Goal: Use online tool/utility

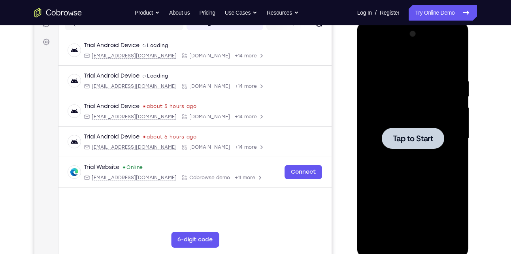
click at [427, 135] on span "Tap to Start" at bounding box center [413, 138] width 40 height 8
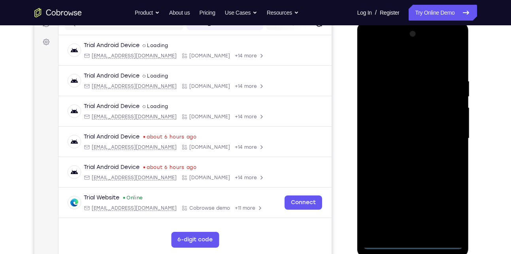
click at [414, 242] on div at bounding box center [413, 138] width 100 height 221
click at [446, 212] on div at bounding box center [413, 138] width 100 height 221
click at [386, 59] on div at bounding box center [413, 138] width 100 height 221
click at [406, 96] on div at bounding box center [413, 138] width 100 height 221
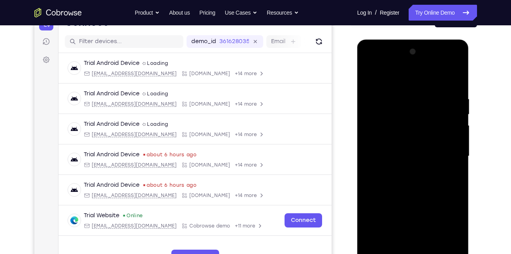
scroll to position [91, 0]
click at [398, 140] on div at bounding box center [413, 156] width 100 height 221
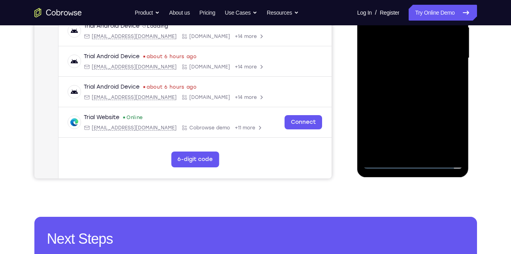
scroll to position [182, 0]
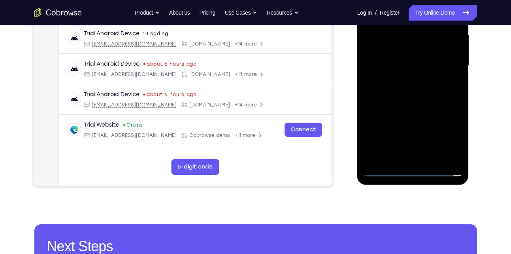
click at [411, 115] on div at bounding box center [413, 65] width 100 height 221
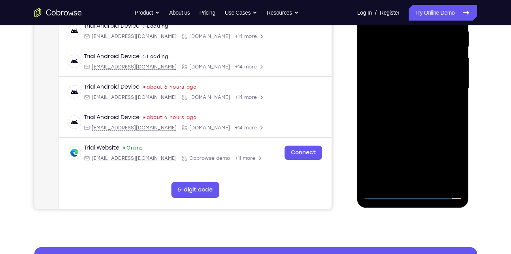
scroll to position [159, 0]
click at [452, 148] on div at bounding box center [413, 87] width 100 height 221
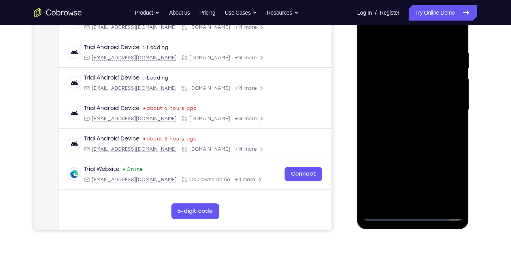
scroll to position [138, 0]
click at [385, 213] on div at bounding box center [413, 109] width 100 height 221
click at [383, 56] on div at bounding box center [413, 109] width 100 height 221
click at [371, 54] on div at bounding box center [413, 109] width 100 height 221
click at [397, 43] on div at bounding box center [413, 109] width 100 height 221
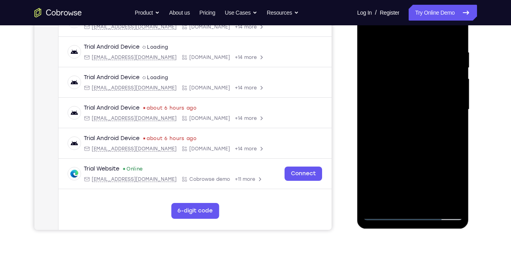
click at [400, 28] on div at bounding box center [413, 109] width 100 height 221
click at [455, 199] on div at bounding box center [413, 109] width 100 height 221
click at [400, 94] on div at bounding box center [413, 109] width 100 height 221
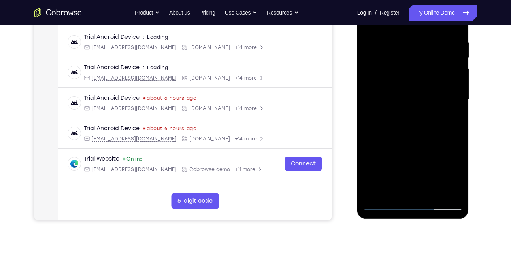
scroll to position [147, 0]
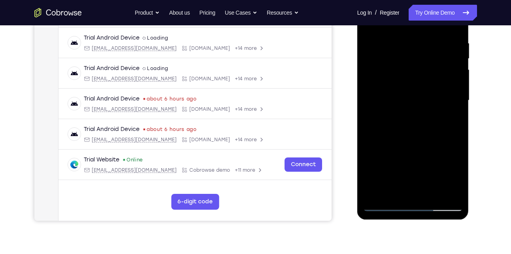
drag, startPoint x: 430, startPoint y: 124, endPoint x: 446, endPoint y: 49, distance: 76.8
click at [446, 49] on div at bounding box center [413, 100] width 100 height 221
drag, startPoint x: 430, startPoint y: 157, endPoint x: 438, endPoint y: 63, distance: 94.4
click at [438, 63] on div at bounding box center [413, 100] width 100 height 221
drag, startPoint x: 421, startPoint y: 157, endPoint x: 435, endPoint y: 28, distance: 130.1
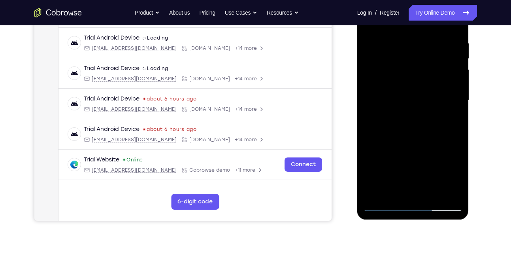
click at [435, 28] on div at bounding box center [413, 100] width 100 height 221
drag, startPoint x: 442, startPoint y: 130, endPoint x: 455, endPoint y: 60, distance: 71.2
click at [455, 60] on div at bounding box center [413, 100] width 100 height 221
drag, startPoint x: 453, startPoint y: 137, endPoint x: 457, endPoint y: 36, distance: 101.7
click at [457, 36] on div at bounding box center [413, 100] width 100 height 221
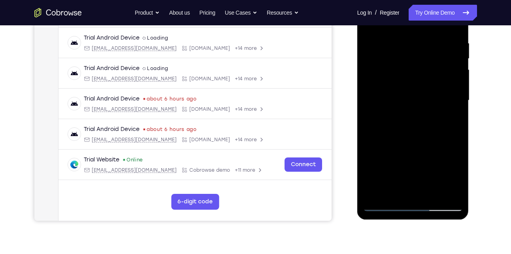
drag, startPoint x: 448, startPoint y: 134, endPoint x: 455, endPoint y: 61, distance: 73.6
click at [455, 61] on div at bounding box center [413, 100] width 100 height 221
drag, startPoint x: 440, startPoint y: 156, endPoint x: 449, endPoint y: 50, distance: 106.3
click at [449, 50] on div at bounding box center [413, 100] width 100 height 221
drag, startPoint x: 412, startPoint y: 132, endPoint x: 426, endPoint y: 43, distance: 90.0
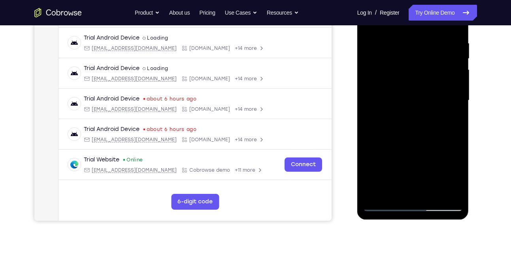
click at [426, 43] on div at bounding box center [413, 100] width 100 height 221
drag, startPoint x: 423, startPoint y: 108, endPoint x: 426, endPoint y: 53, distance: 55.0
click at [426, 53] on div at bounding box center [413, 100] width 100 height 221
click at [425, 136] on div at bounding box center [413, 100] width 100 height 221
click at [414, 98] on div at bounding box center [413, 100] width 100 height 221
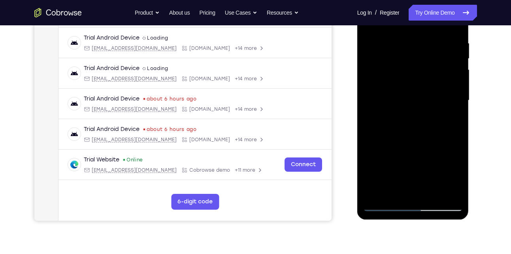
click at [446, 117] on div at bounding box center [413, 100] width 100 height 221
click at [444, 100] on div at bounding box center [413, 100] width 100 height 221
click at [436, 96] on div at bounding box center [413, 100] width 100 height 221
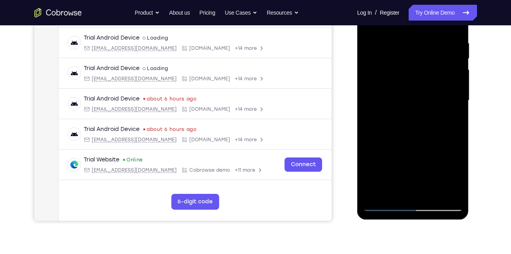
click at [436, 96] on div at bounding box center [413, 100] width 100 height 221
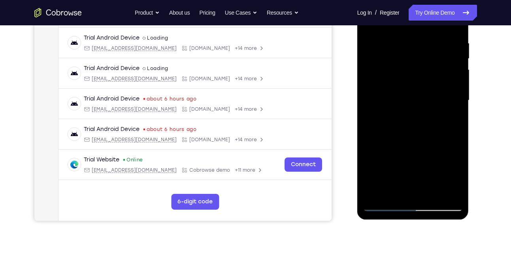
click at [436, 96] on div at bounding box center [413, 100] width 100 height 221
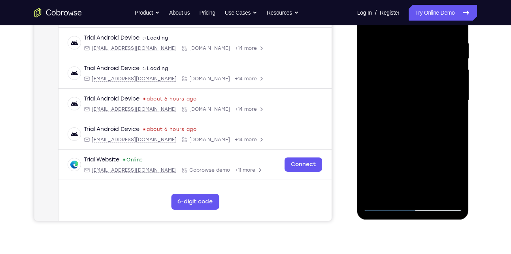
click at [436, 96] on div at bounding box center [413, 100] width 100 height 221
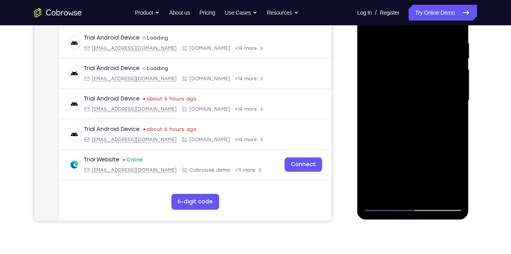
click at [436, 96] on div at bounding box center [413, 100] width 100 height 221
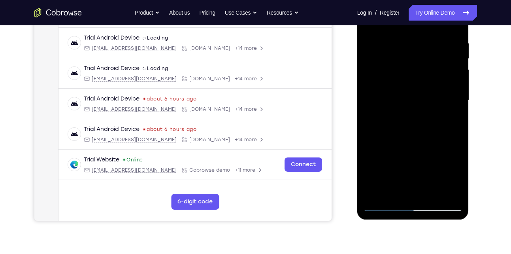
click at [436, 96] on div at bounding box center [413, 100] width 100 height 221
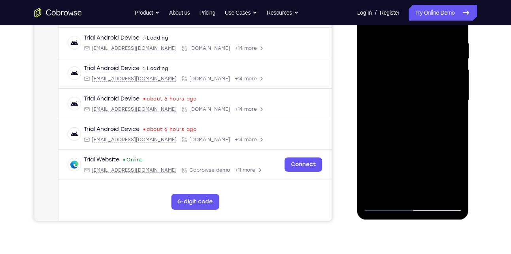
click at [436, 96] on div at bounding box center [413, 100] width 100 height 221
click at [402, 113] on div at bounding box center [413, 100] width 100 height 221
click at [410, 112] on div at bounding box center [413, 100] width 100 height 221
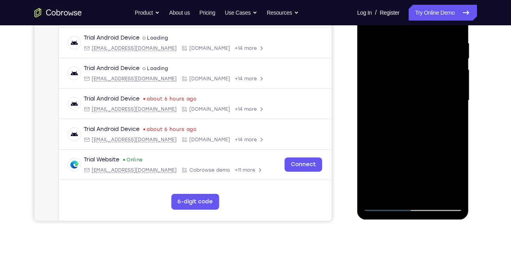
click at [411, 121] on div at bounding box center [413, 100] width 100 height 221
drag, startPoint x: 411, startPoint y: 121, endPoint x: 427, endPoint y: 122, distance: 16.2
click at [427, 122] on div at bounding box center [413, 100] width 100 height 221
click at [447, 111] on div at bounding box center [413, 100] width 100 height 221
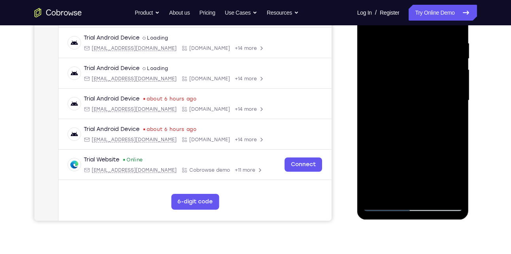
click at [447, 111] on div at bounding box center [413, 100] width 100 height 221
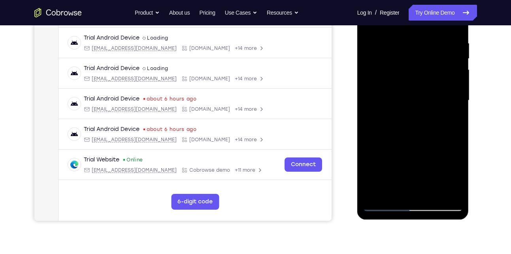
click at [447, 111] on div at bounding box center [413, 100] width 100 height 221
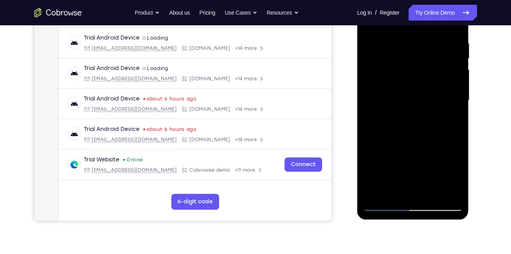
click at [447, 111] on div at bounding box center [413, 100] width 100 height 221
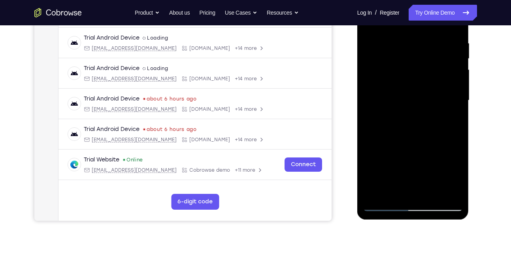
click at [447, 111] on div at bounding box center [413, 100] width 100 height 221
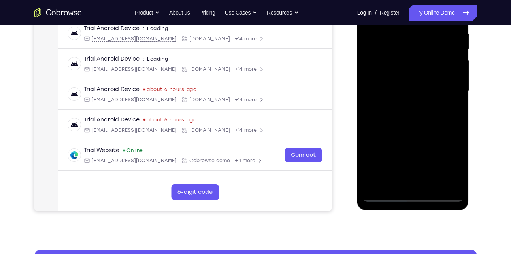
scroll to position [139, 0]
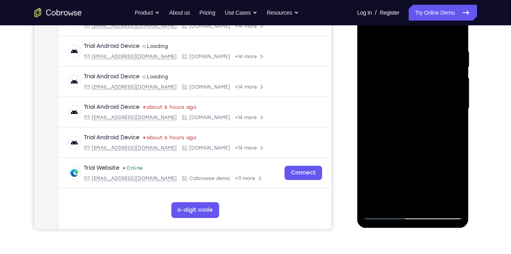
click at [450, 114] on div at bounding box center [413, 108] width 100 height 221
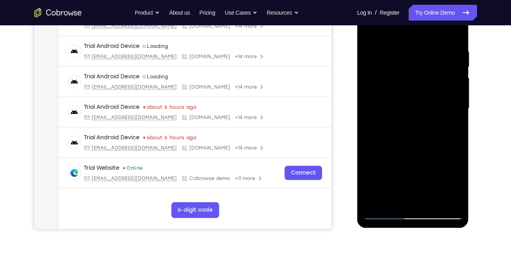
click at [450, 114] on div at bounding box center [413, 108] width 100 height 221
click at [403, 127] on div at bounding box center [413, 108] width 100 height 221
drag, startPoint x: 404, startPoint y: 128, endPoint x: 451, endPoint y: 125, distance: 47.2
click at [451, 125] on div at bounding box center [413, 108] width 100 height 221
click at [432, 110] on div at bounding box center [413, 108] width 100 height 221
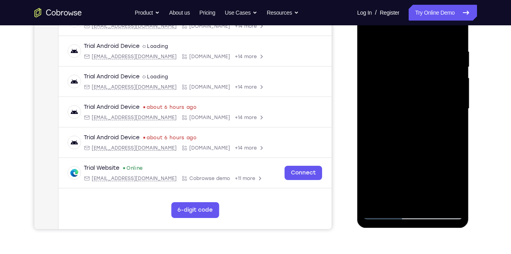
click at [432, 110] on div at bounding box center [413, 108] width 100 height 221
drag, startPoint x: 432, startPoint y: 110, endPoint x: 447, endPoint y: 127, distance: 23.0
click at [447, 127] on div at bounding box center [413, 108] width 100 height 221
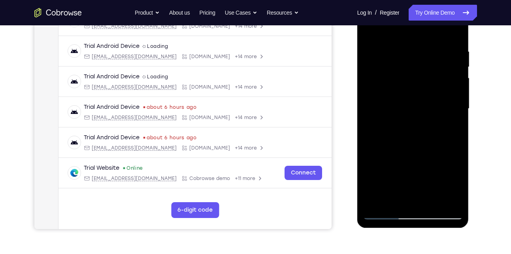
click at [436, 102] on div at bounding box center [413, 108] width 100 height 221
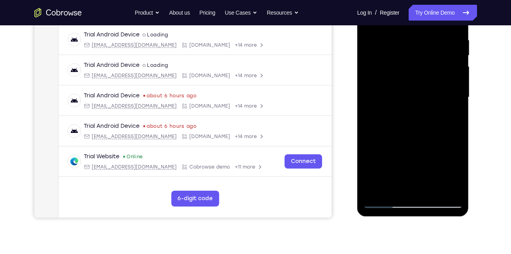
scroll to position [151, 0]
click at [436, 93] on div at bounding box center [413, 96] width 100 height 221
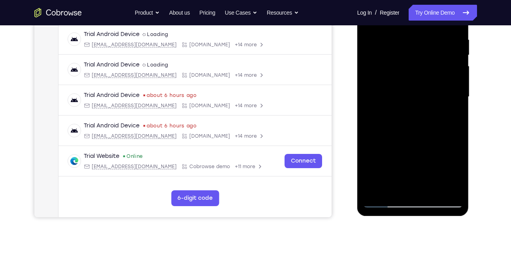
click at [436, 93] on div at bounding box center [413, 96] width 100 height 221
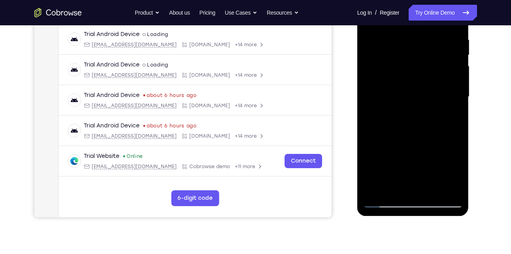
click at [445, 84] on div at bounding box center [413, 96] width 100 height 221
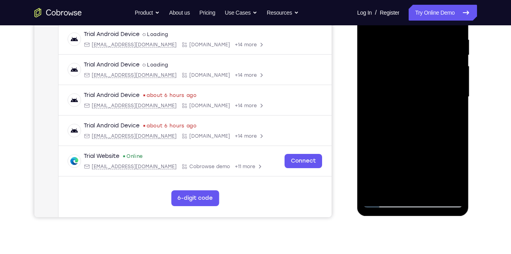
click at [445, 84] on div at bounding box center [413, 96] width 100 height 221
click at [427, 117] on div at bounding box center [413, 96] width 100 height 221
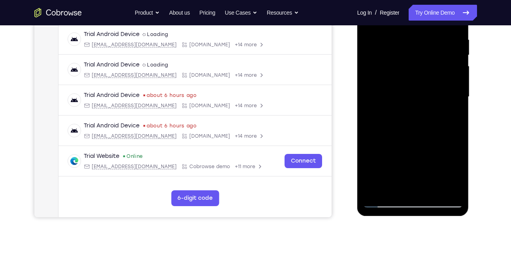
click at [427, 117] on div at bounding box center [413, 96] width 100 height 221
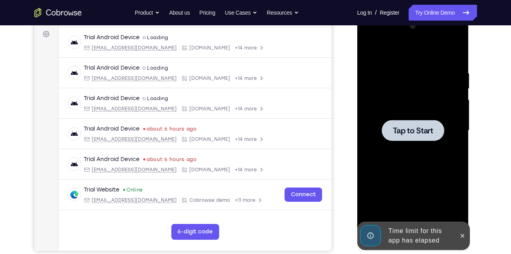
scroll to position [127, 0]
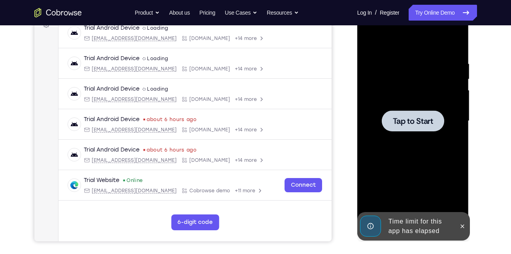
click at [402, 117] on span "Tap to Start" at bounding box center [413, 121] width 40 height 8
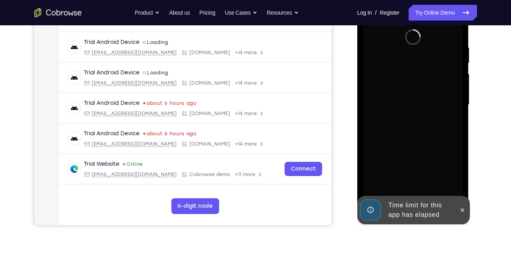
scroll to position [142, 0]
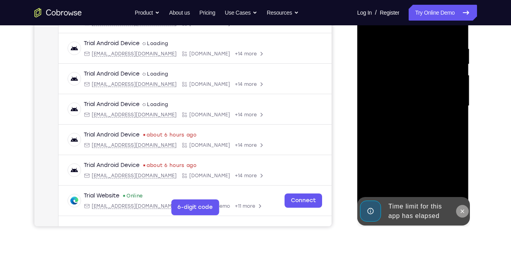
click at [464, 211] on icon at bounding box center [462, 211] width 6 height 6
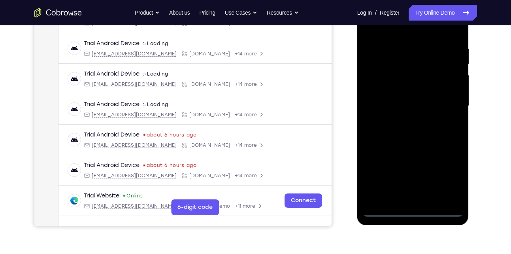
click at [412, 208] on div at bounding box center [413, 105] width 100 height 221
click at [448, 180] on div at bounding box center [413, 105] width 100 height 221
click at [408, 29] on div at bounding box center [413, 105] width 100 height 221
click at [444, 102] on div at bounding box center [413, 105] width 100 height 221
click at [382, 209] on div at bounding box center [413, 105] width 100 height 221
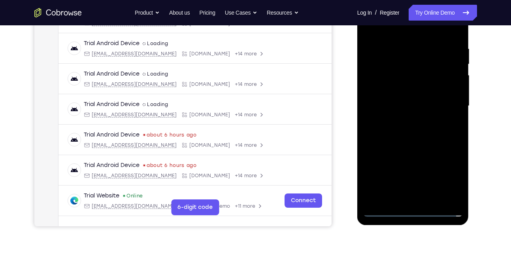
click at [418, 65] on div at bounding box center [413, 105] width 100 height 221
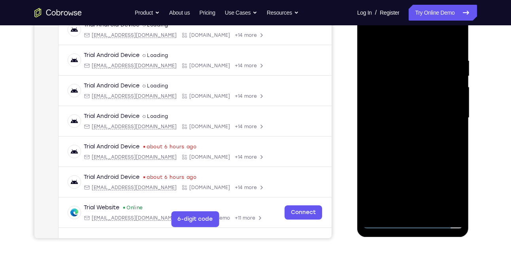
scroll to position [130, 0]
click at [420, 99] on div at bounding box center [413, 117] width 100 height 221
click at [429, 161] on div at bounding box center [413, 117] width 100 height 221
click at [450, 177] on div at bounding box center [413, 117] width 100 height 221
drag, startPoint x: 431, startPoint y: 154, endPoint x: 440, endPoint y: 85, distance: 69.3
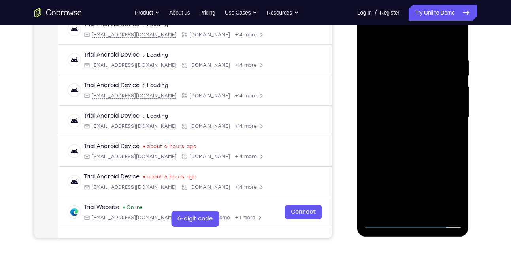
click at [440, 85] on div at bounding box center [413, 117] width 100 height 221
drag, startPoint x: 433, startPoint y: 136, endPoint x: 444, endPoint y: 77, distance: 60.2
click at [444, 77] on div at bounding box center [413, 117] width 100 height 221
drag, startPoint x: 428, startPoint y: 146, endPoint x: 450, endPoint y: 37, distance: 110.9
click at [450, 37] on div at bounding box center [413, 117] width 100 height 221
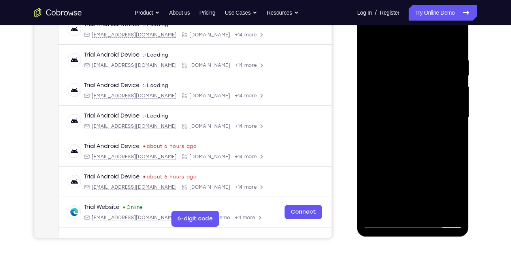
drag, startPoint x: 430, startPoint y: 70, endPoint x: 434, endPoint y: 23, distance: 46.4
click at [434, 23] on div at bounding box center [413, 117] width 100 height 221
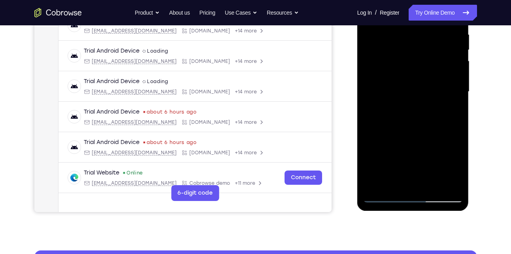
scroll to position [156, 0]
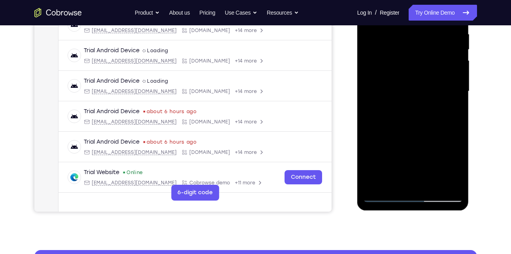
drag, startPoint x: 417, startPoint y: 153, endPoint x: 432, endPoint y: 76, distance: 77.7
click at [432, 76] on div at bounding box center [413, 91] width 100 height 221
drag, startPoint x: 422, startPoint y: 123, endPoint x: 459, endPoint y: 17, distance: 111.8
click at [459, 17] on div at bounding box center [413, 91] width 100 height 221
drag, startPoint x: 429, startPoint y: 131, endPoint x: 469, endPoint y: 29, distance: 109.0
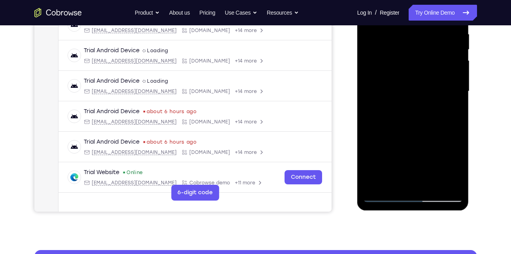
click at [469, 29] on div at bounding box center [413, 93] width 113 height 237
drag, startPoint x: 427, startPoint y: 91, endPoint x: 425, endPoint y: 142, distance: 51.0
click at [425, 142] on div at bounding box center [413, 91] width 100 height 221
drag, startPoint x: 423, startPoint y: 40, endPoint x: 416, endPoint y: 99, distance: 59.0
click at [416, 99] on div at bounding box center [413, 91] width 100 height 221
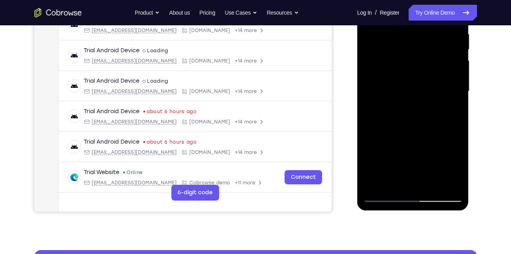
click at [427, 70] on div at bounding box center [413, 91] width 100 height 221
click at [412, 84] on div at bounding box center [413, 91] width 100 height 221
click at [452, 109] on div at bounding box center [413, 91] width 100 height 221
click at [445, 84] on div at bounding box center [413, 91] width 100 height 221
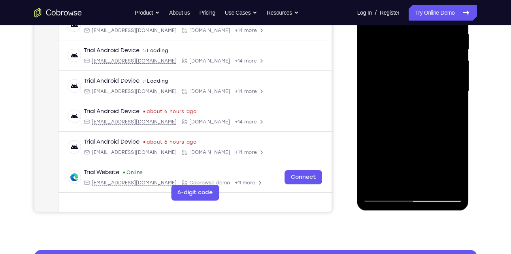
click at [445, 84] on div at bounding box center [413, 91] width 100 height 221
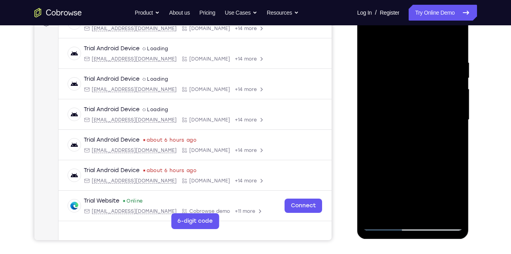
scroll to position [127, 0]
click at [446, 123] on div at bounding box center [413, 119] width 100 height 221
click at [449, 123] on div at bounding box center [413, 119] width 100 height 221
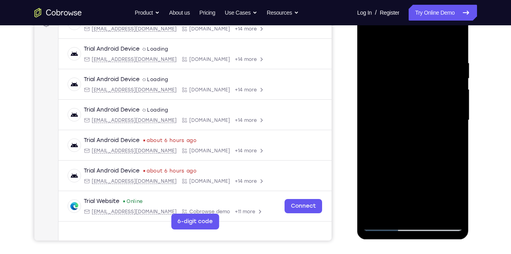
click at [449, 123] on div at bounding box center [413, 119] width 100 height 221
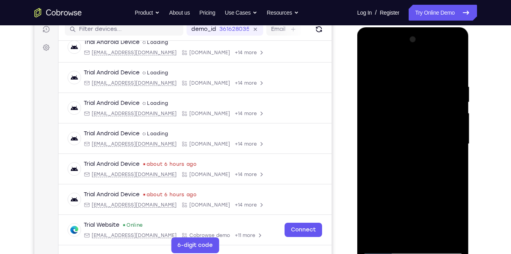
scroll to position [104, 0]
click at [455, 127] on div at bounding box center [413, 143] width 100 height 221
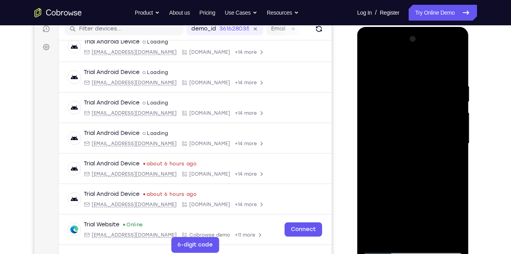
click at [455, 127] on div at bounding box center [413, 143] width 100 height 221
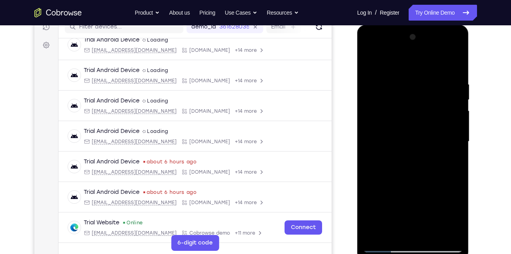
scroll to position [106, 0]
click at [456, 118] on div at bounding box center [413, 141] width 100 height 221
drag, startPoint x: 438, startPoint y: 140, endPoint x: 441, endPoint y: 147, distance: 7.1
click at [441, 147] on div at bounding box center [413, 141] width 100 height 221
click at [446, 143] on div at bounding box center [413, 141] width 100 height 221
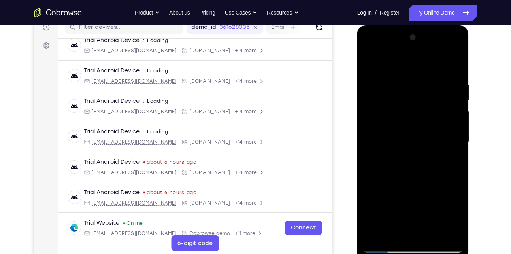
click at [446, 143] on div at bounding box center [413, 141] width 100 height 221
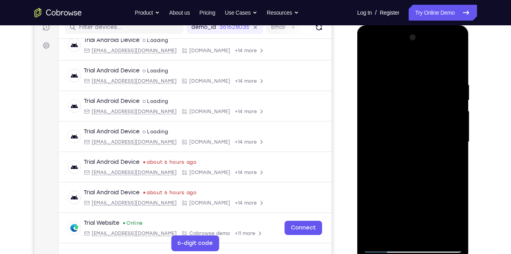
click at [446, 143] on div at bounding box center [413, 141] width 100 height 221
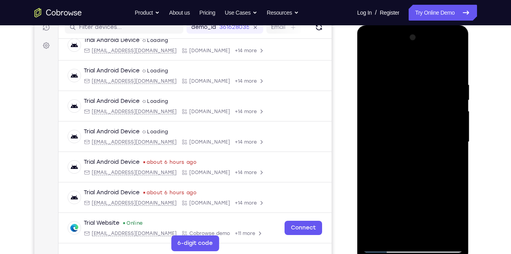
click at [446, 143] on div at bounding box center [413, 141] width 100 height 221
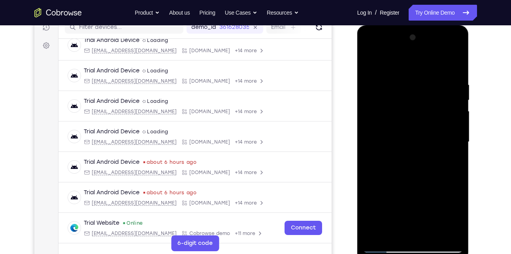
click at [446, 143] on div at bounding box center [413, 141] width 100 height 221
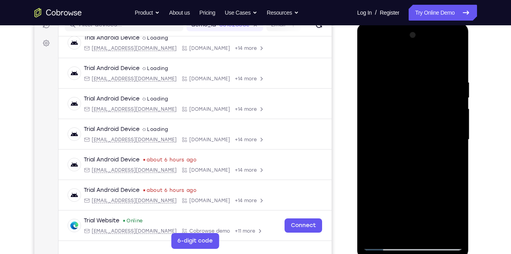
scroll to position [108, 0]
click at [452, 141] on div at bounding box center [413, 139] width 100 height 221
click at [458, 140] on div at bounding box center [413, 139] width 100 height 221
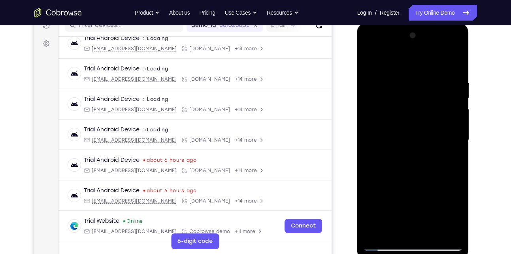
click at [458, 140] on div at bounding box center [413, 139] width 100 height 221
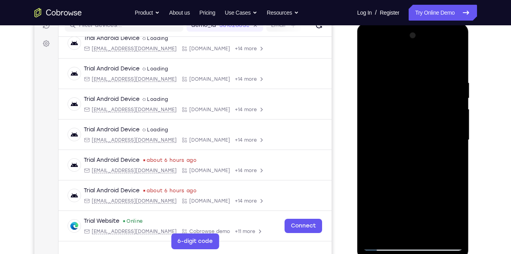
click at [458, 140] on div at bounding box center [413, 139] width 100 height 221
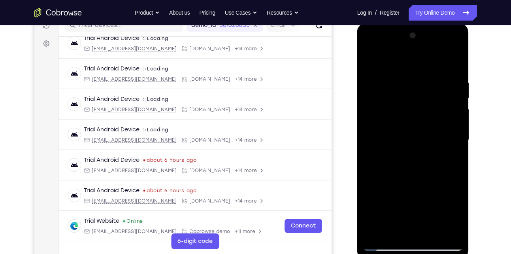
click at [458, 140] on div at bounding box center [413, 139] width 100 height 221
click at [389, 131] on div at bounding box center [413, 139] width 100 height 221
click at [453, 141] on div at bounding box center [413, 139] width 100 height 221
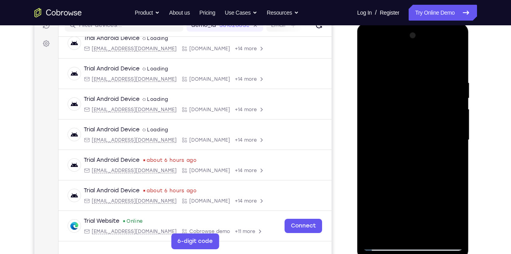
click at [453, 141] on div at bounding box center [413, 139] width 100 height 221
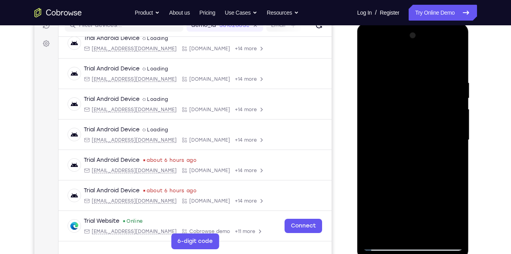
click at [453, 141] on div at bounding box center [413, 139] width 100 height 221
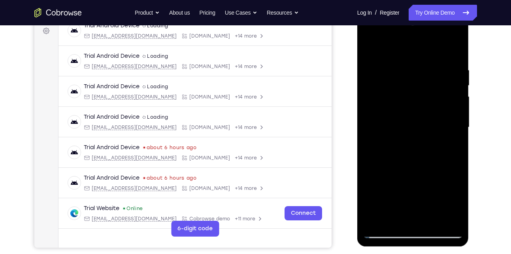
scroll to position [121, 0]
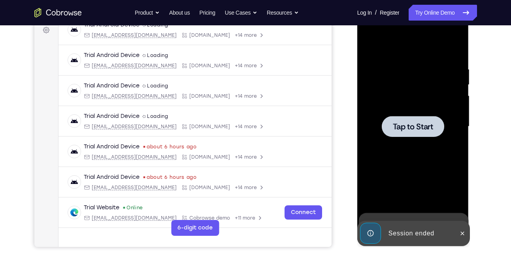
click at [415, 125] on span "Tap to Start" at bounding box center [413, 127] width 40 height 8
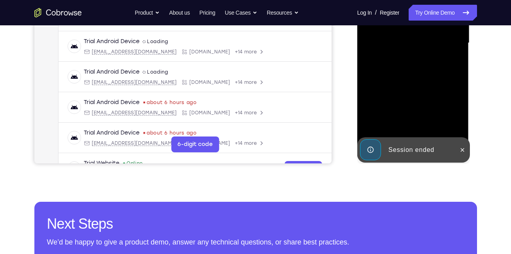
scroll to position [205, 0]
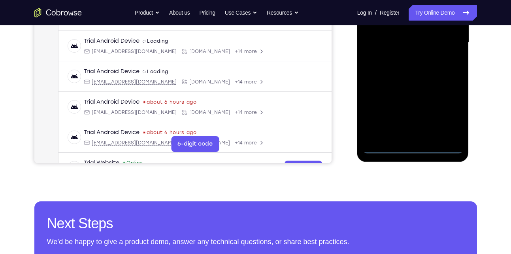
click at [413, 147] on div at bounding box center [413, 42] width 100 height 221
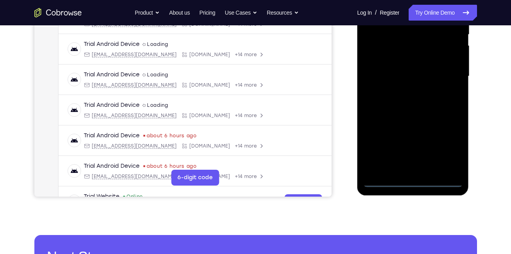
scroll to position [168, 0]
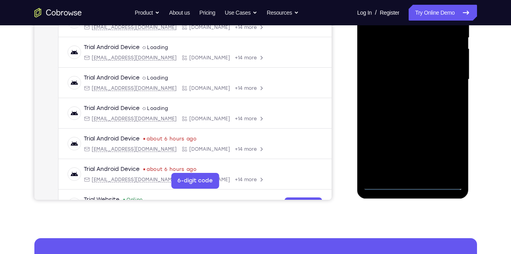
click at [446, 147] on div at bounding box center [413, 79] width 100 height 221
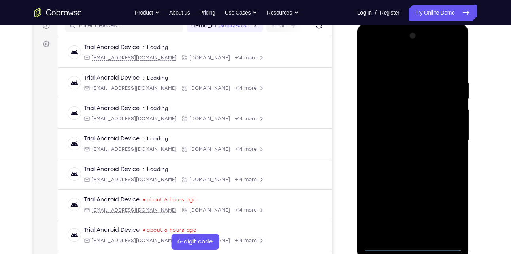
scroll to position [107, 0]
click at [412, 62] on div at bounding box center [413, 140] width 100 height 221
click at [446, 136] on div at bounding box center [413, 140] width 100 height 221
click at [386, 244] on div at bounding box center [413, 140] width 100 height 221
click at [417, 97] on div at bounding box center [413, 140] width 100 height 221
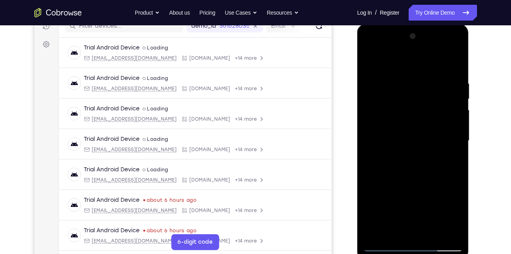
click at [455, 232] on div at bounding box center [413, 140] width 100 height 221
click at [383, 125] on div at bounding box center [413, 140] width 100 height 221
click at [405, 193] on div at bounding box center [413, 140] width 100 height 221
drag, startPoint x: 417, startPoint y: 162, endPoint x: 455, endPoint y: 53, distance: 115.8
click at [455, 53] on div at bounding box center [413, 140] width 100 height 221
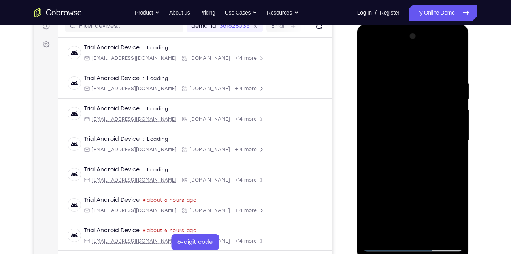
drag, startPoint x: 417, startPoint y: 119, endPoint x: 432, endPoint y: 77, distance: 44.5
click at [432, 77] on div at bounding box center [413, 140] width 100 height 221
drag, startPoint x: 428, startPoint y: 144, endPoint x: 465, endPoint y: 53, distance: 99.0
click at [465, 53] on div at bounding box center [413, 142] width 112 height 236
drag, startPoint x: 427, startPoint y: 132, endPoint x: 422, endPoint y: 214, distance: 82.0
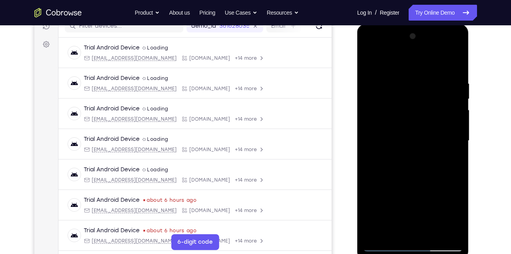
click at [422, 214] on div at bounding box center [413, 140] width 100 height 221
drag, startPoint x: 425, startPoint y: 123, endPoint x: 419, endPoint y: 206, distance: 83.2
click at [419, 206] on div at bounding box center [413, 140] width 100 height 221
drag, startPoint x: 429, startPoint y: 127, endPoint x: 424, endPoint y: 199, distance: 72.9
click at [424, 199] on div at bounding box center [413, 140] width 100 height 221
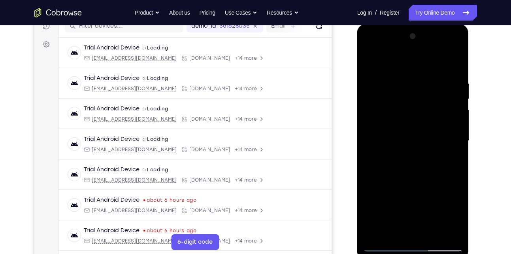
drag, startPoint x: 428, startPoint y: 123, endPoint x: 416, endPoint y: 253, distance: 130.6
click at [416, 253] on div at bounding box center [413, 142] width 112 height 236
drag, startPoint x: 420, startPoint y: 122, endPoint x: 421, endPoint y: 182, distance: 60.1
click at [421, 182] on div at bounding box center [413, 140] width 100 height 221
drag, startPoint x: 421, startPoint y: 182, endPoint x: 454, endPoint y: 69, distance: 117.5
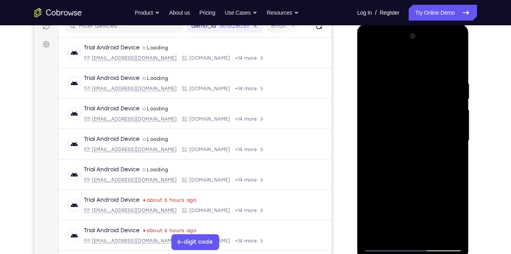
click at [454, 69] on div at bounding box center [413, 140] width 100 height 221
drag, startPoint x: 418, startPoint y: 145, endPoint x: 438, endPoint y: 53, distance: 94.1
click at [438, 53] on div at bounding box center [413, 140] width 100 height 221
drag, startPoint x: 419, startPoint y: 124, endPoint x: 448, endPoint y: 33, distance: 95.5
click at [448, 33] on div at bounding box center [413, 140] width 100 height 221
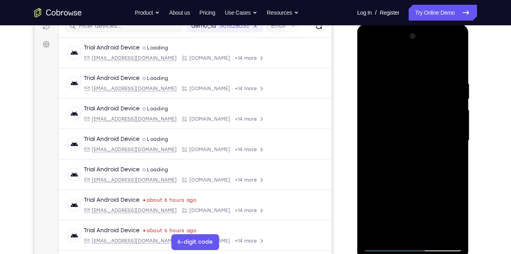
drag, startPoint x: 424, startPoint y: 110, endPoint x: 446, endPoint y: 18, distance: 93.9
click at [446, 24] on html "Online web based iOS Simulators and Android Emulators. Run iPhone, iPad, Mobile…" at bounding box center [413, 142] width 113 height 237
drag, startPoint x: 419, startPoint y: 167, endPoint x: 453, endPoint y: 60, distance: 111.9
click at [453, 60] on div at bounding box center [413, 140] width 100 height 221
drag, startPoint x: 422, startPoint y: 135, endPoint x: 462, endPoint y: 37, distance: 105.7
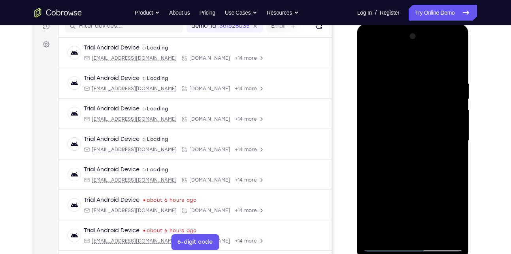
click at [462, 37] on div at bounding box center [413, 140] width 100 height 221
drag, startPoint x: 439, startPoint y: 133, endPoint x: 465, endPoint y: 55, distance: 83.0
click at [465, 55] on div at bounding box center [413, 142] width 112 height 236
drag, startPoint x: 420, startPoint y: 138, endPoint x: 434, endPoint y: 103, distance: 37.3
click at [434, 103] on div at bounding box center [413, 140] width 100 height 221
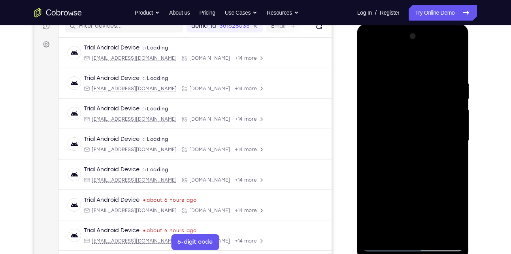
click at [422, 132] on div at bounding box center [413, 140] width 100 height 221
click at [452, 200] on div at bounding box center [413, 140] width 100 height 221
click at [415, 140] on div at bounding box center [413, 140] width 100 height 221
click at [452, 142] on div at bounding box center [413, 140] width 100 height 221
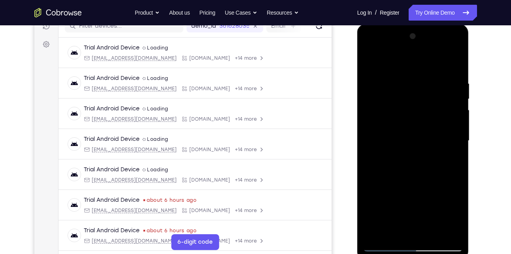
click at [452, 142] on div at bounding box center [413, 140] width 100 height 221
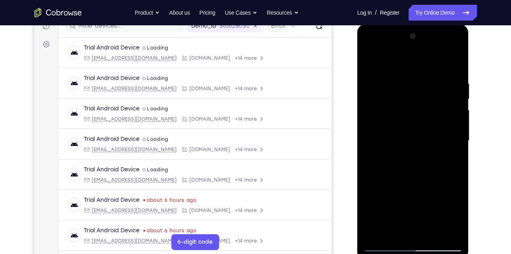
click at [452, 142] on div at bounding box center [413, 140] width 100 height 221
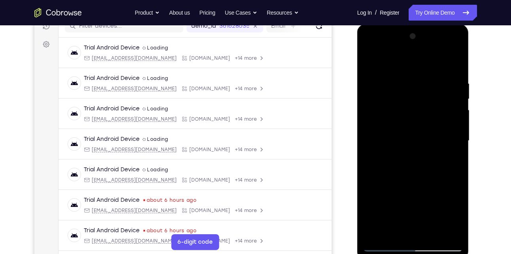
click at [452, 142] on div at bounding box center [413, 140] width 100 height 221
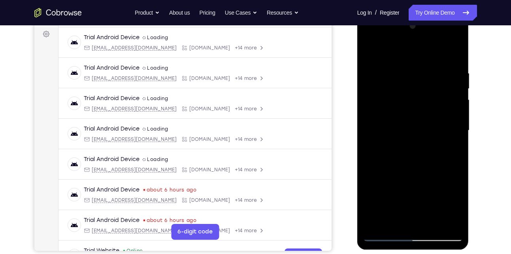
click at [456, 124] on div at bounding box center [413, 130] width 100 height 221
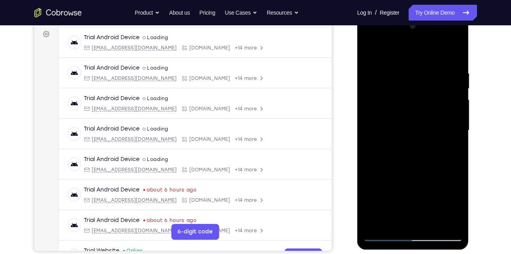
click at [456, 124] on div at bounding box center [413, 130] width 100 height 221
click at [418, 125] on div at bounding box center [413, 130] width 100 height 221
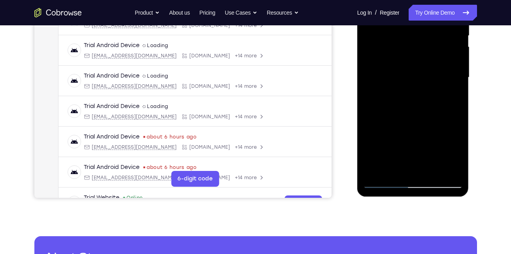
scroll to position [204, 0]
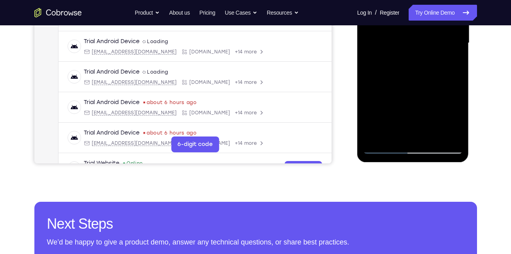
click at [384, 146] on div at bounding box center [413, 42] width 100 height 221
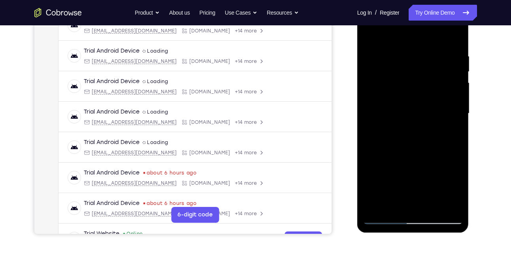
scroll to position [134, 0]
click at [455, 109] on div at bounding box center [413, 113] width 100 height 221
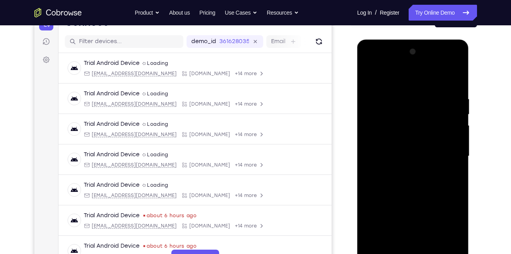
scroll to position [91, 0]
click at [451, 148] on div at bounding box center [413, 156] width 100 height 221
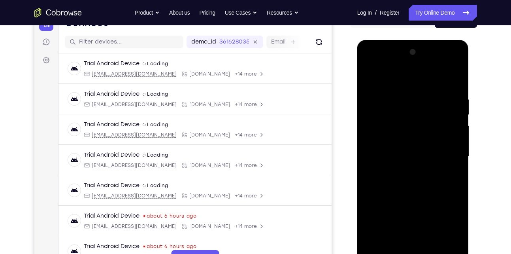
click at [451, 148] on div at bounding box center [413, 156] width 100 height 221
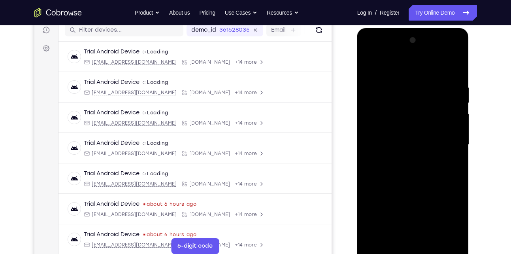
scroll to position [103, 0]
click at [459, 144] on div at bounding box center [413, 144] width 100 height 221
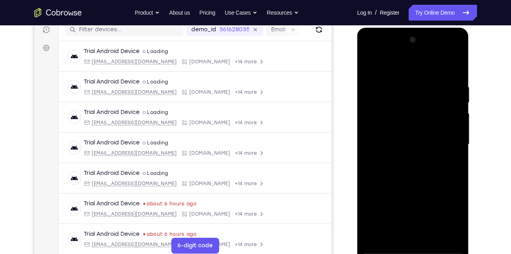
click at [459, 144] on div at bounding box center [413, 144] width 100 height 221
click at [446, 142] on div at bounding box center [413, 144] width 100 height 221
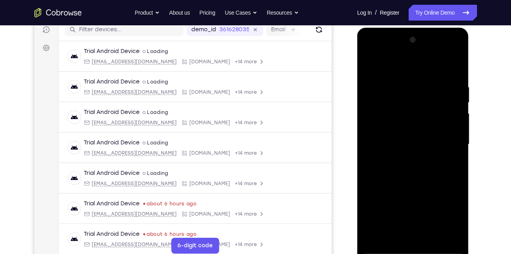
click at [446, 142] on div at bounding box center [413, 144] width 100 height 221
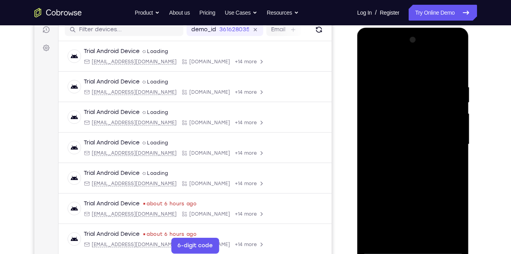
click at [446, 142] on div at bounding box center [413, 144] width 100 height 221
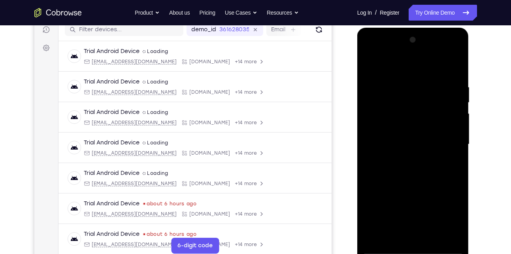
click at [446, 142] on div at bounding box center [413, 144] width 100 height 221
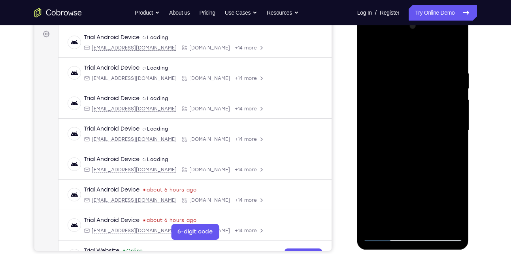
scroll to position [117, 0]
click at [454, 128] on div at bounding box center [413, 130] width 100 height 221
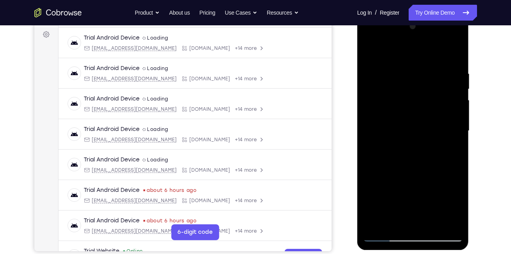
click at [454, 128] on div at bounding box center [413, 130] width 100 height 221
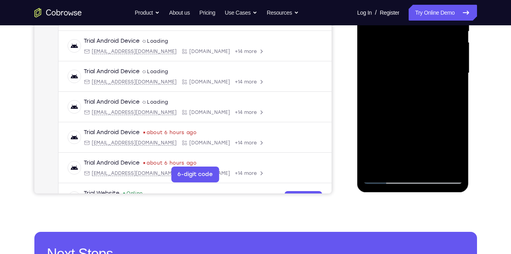
scroll to position [180, 0]
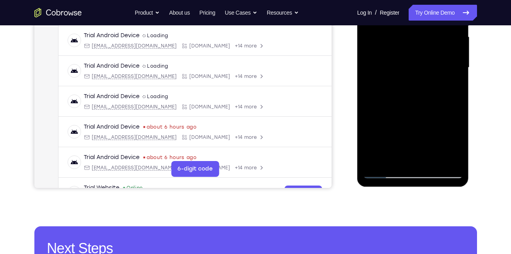
click at [383, 171] on div at bounding box center [413, 67] width 100 height 221
click at [385, 170] on div at bounding box center [413, 67] width 100 height 221
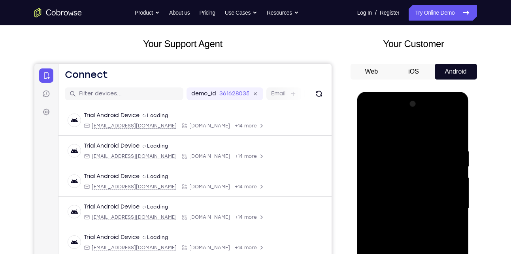
scroll to position [40, 0]
click at [416, 145] on div at bounding box center [413, 207] width 100 height 221
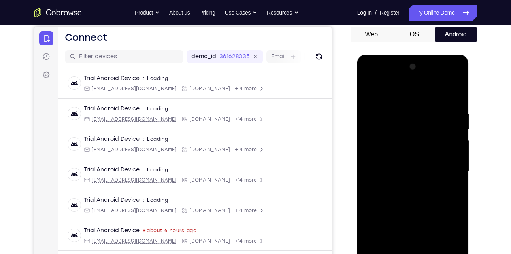
scroll to position [77, 0]
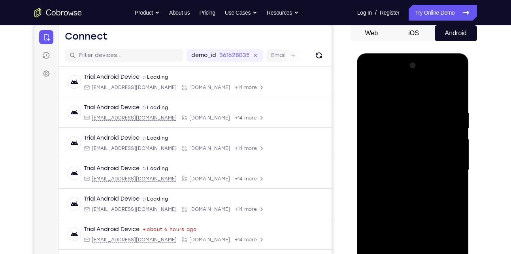
click at [403, 156] on div at bounding box center [413, 169] width 100 height 221
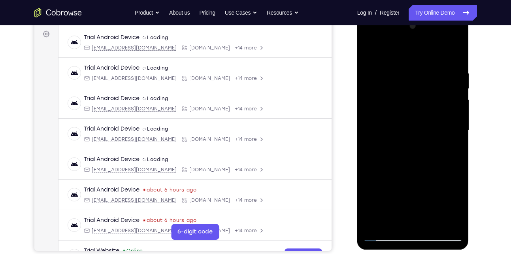
scroll to position [118, 0]
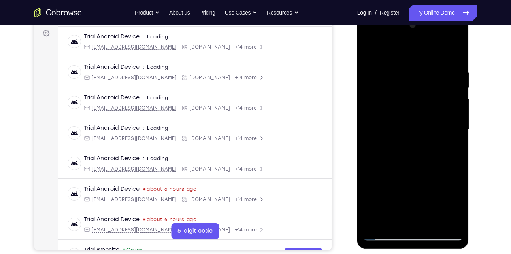
drag, startPoint x: 403, startPoint y: 116, endPoint x: 428, endPoint y: 106, distance: 26.4
click at [428, 106] on div at bounding box center [413, 129] width 100 height 221
drag, startPoint x: 412, startPoint y: 145, endPoint x: 448, endPoint y: 90, distance: 66.1
click at [448, 90] on div at bounding box center [413, 129] width 100 height 221
drag, startPoint x: 423, startPoint y: 141, endPoint x: 453, endPoint y: 86, distance: 63.2
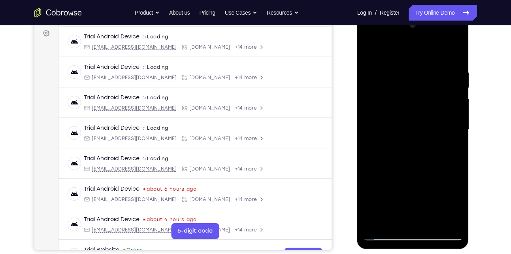
click at [453, 86] on div at bounding box center [413, 129] width 100 height 221
drag, startPoint x: 422, startPoint y: 140, endPoint x: 455, endPoint y: 80, distance: 68.8
click at [455, 80] on div at bounding box center [413, 129] width 100 height 221
drag, startPoint x: 427, startPoint y: 152, endPoint x: 447, endPoint y: 115, distance: 41.9
click at [447, 115] on div at bounding box center [413, 129] width 100 height 221
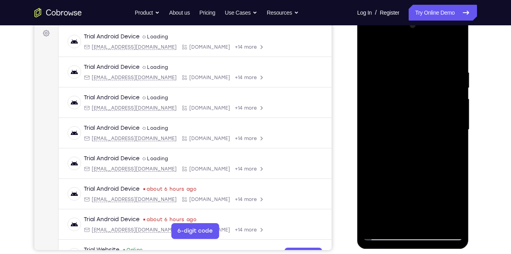
click at [429, 140] on div at bounding box center [413, 129] width 100 height 221
click at [411, 125] on div at bounding box center [413, 129] width 100 height 221
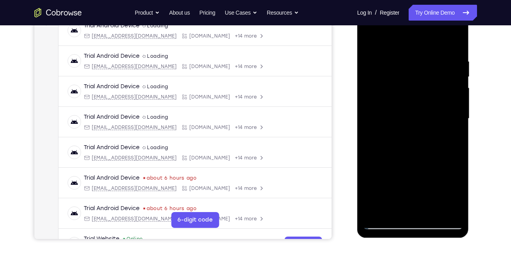
scroll to position [128, 0]
click at [449, 136] on div at bounding box center [413, 118] width 100 height 221
click at [402, 128] on div at bounding box center [413, 118] width 100 height 221
drag, startPoint x: 402, startPoint y: 140, endPoint x: 409, endPoint y: 140, distance: 6.7
click at [409, 140] on div at bounding box center [413, 118] width 100 height 221
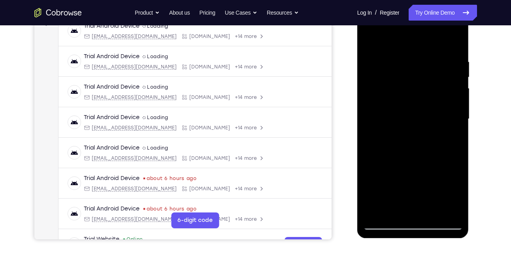
click at [459, 103] on div at bounding box center [413, 118] width 100 height 221
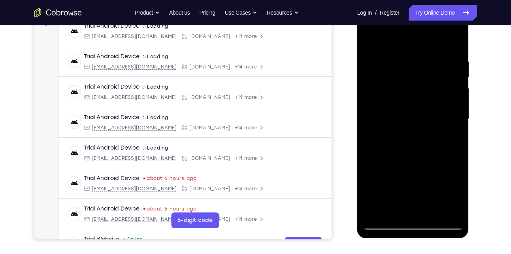
click at [459, 103] on div at bounding box center [413, 118] width 100 height 221
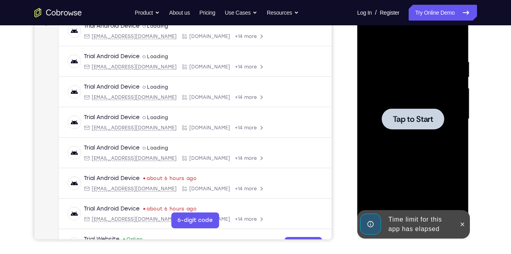
drag, startPoint x: 384, startPoint y: 138, endPoint x: 429, endPoint y: 138, distance: 45.5
click at [429, 2] on div "Tap to Start" at bounding box center [413, 2] width 112 height 0
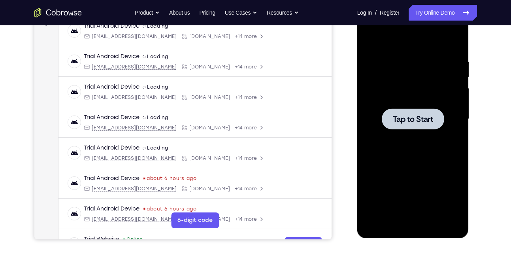
click at [412, 115] on span "Tap to Start" at bounding box center [413, 119] width 40 height 8
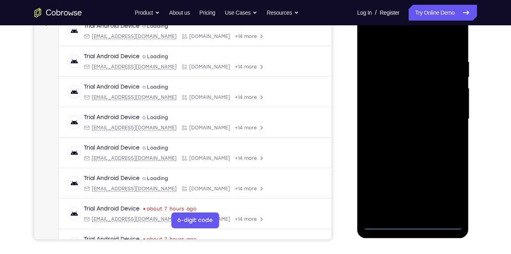
click at [413, 221] on div at bounding box center [413, 118] width 100 height 221
click at [450, 193] on div at bounding box center [413, 118] width 100 height 221
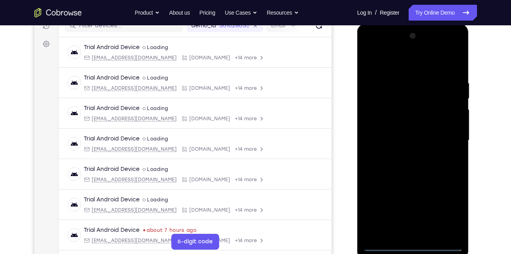
scroll to position [110, 0]
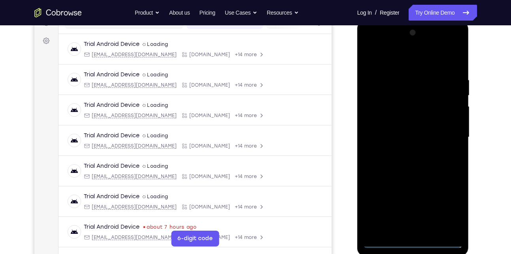
click at [412, 59] on div at bounding box center [413, 136] width 100 height 221
click at [446, 139] on div at bounding box center [413, 136] width 100 height 221
click at [405, 153] on div at bounding box center [413, 136] width 100 height 221
click at [388, 132] on div at bounding box center [413, 136] width 100 height 221
click at [396, 124] on div at bounding box center [413, 136] width 100 height 221
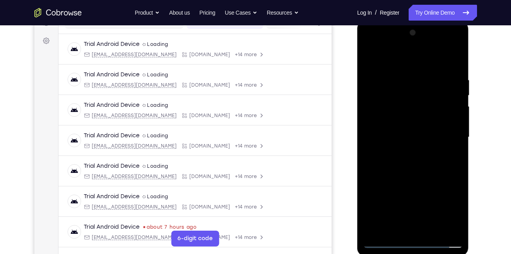
click at [401, 134] on div at bounding box center [413, 136] width 100 height 221
click at [406, 162] on div at bounding box center [413, 136] width 100 height 221
click at [455, 67] on div at bounding box center [413, 136] width 100 height 221
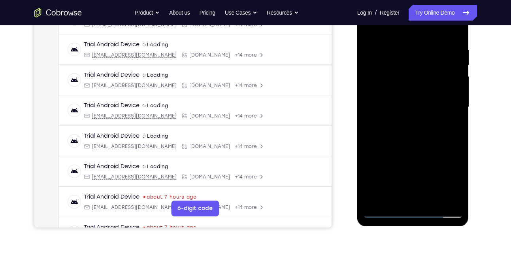
scroll to position [141, 0]
click at [457, 137] on div at bounding box center [413, 106] width 100 height 221
click at [457, 98] on div at bounding box center [413, 106] width 100 height 221
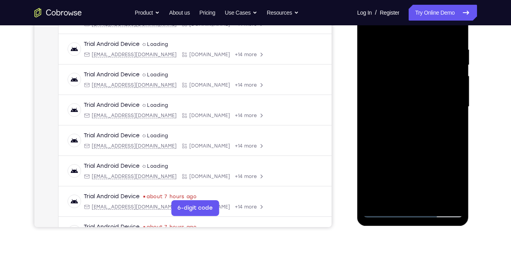
click at [457, 98] on div at bounding box center [413, 106] width 100 height 221
click at [369, 98] on div at bounding box center [413, 106] width 100 height 221
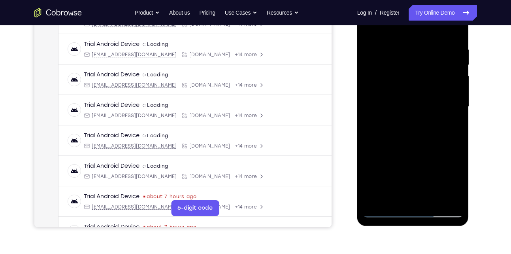
click at [369, 98] on div at bounding box center [413, 106] width 100 height 221
click at [457, 98] on div at bounding box center [413, 106] width 100 height 221
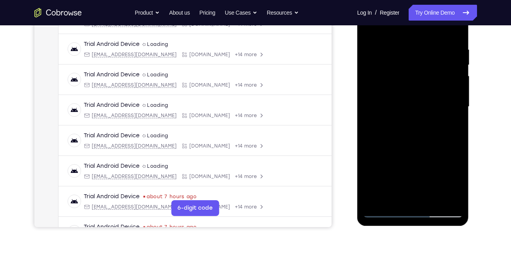
click at [457, 98] on div at bounding box center [413, 106] width 100 height 221
click at [435, 176] on div at bounding box center [413, 106] width 100 height 221
drag, startPoint x: 409, startPoint y: 125, endPoint x: 431, endPoint y: 52, distance: 75.5
click at [431, 52] on div at bounding box center [413, 106] width 100 height 221
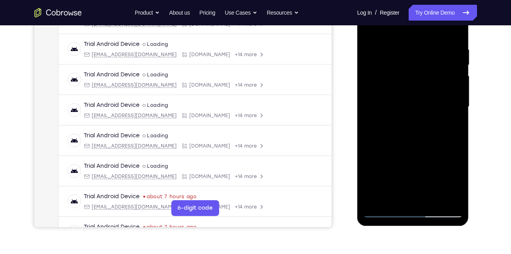
drag, startPoint x: 421, startPoint y: 132, endPoint x: 429, endPoint y: 42, distance: 90.4
click at [429, 42] on div at bounding box center [413, 106] width 100 height 221
drag, startPoint x: 421, startPoint y: 168, endPoint x: 429, endPoint y: 54, distance: 114.2
click at [429, 54] on div at bounding box center [413, 106] width 100 height 221
drag, startPoint x: 418, startPoint y: 188, endPoint x: 448, endPoint y: 34, distance: 157.0
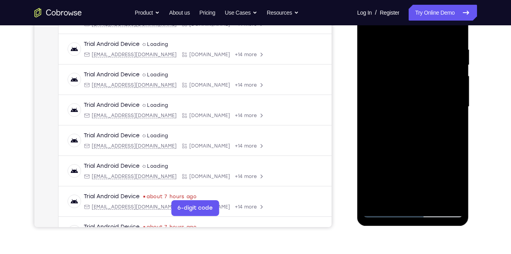
click at [448, 34] on div at bounding box center [413, 106] width 100 height 221
drag, startPoint x: 417, startPoint y: 168, endPoint x: 441, endPoint y: 30, distance: 139.3
click at [441, 30] on div at bounding box center [413, 106] width 100 height 221
drag, startPoint x: 419, startPoint y: 182, endPoint x: 455, endPoint y: -20, distance: 205.6
click at [455, 0] on html "Online web based iOS Simulators and Android Emulators. Run iPhone, iPad, Mobile…" at bounding box center [413, 108] width 113 height 237
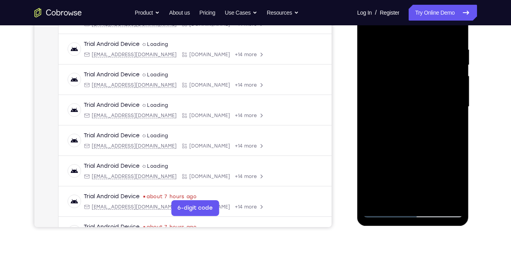
drag, startPoint x: 420, startPoint y: 162, endPoint x: 423, endPoint y: 176, distance: 14.4
click at [423, 176] on div at bounding box center [413, 106] width 100 height 221
drag, startPoint x: 416, startPoint y: 110, endPoint x: 423, endPoint y: 176, distance: 66.4
click at [423, 176] on div at bounding box center [413, 106] width 100 height 221
drag, startPoint x: 419, startPoint y: 88, endPoint x: 419, endPoint y: 191, distance: 103.2
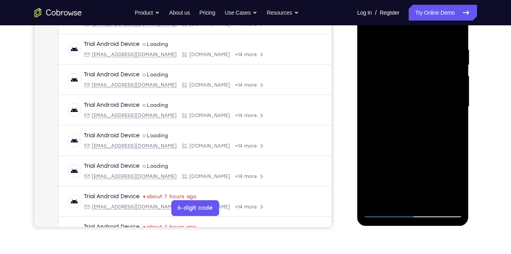
click at [419, 191] on div at bounding box center [413, 106] width 100 height 221
drag, startPoint x: 409, startPoint y: 96, endPoint x: 417, endPoint y: 153, distance: 57.8
click at [417, 153] on div at bounding box center [413, 106] width 100 height 221
drag, startPoint x: 413, startPoint y: 44, endPoint x: 426, endPoint y: 172, distance: 128.0
click at [426, 172] on div at bounding box center [413, 106] width 100 height 221
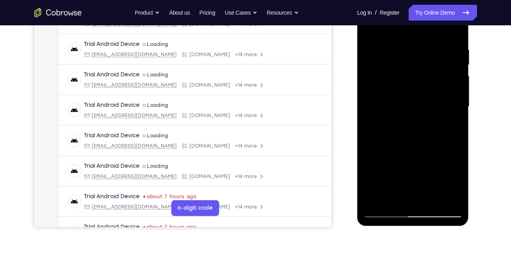
drag, startPoint x: 426, startPoint y: 172, endPoint x: 426, endPoint y: 151, distance: 21.0
click at [426, 151] on div at bounding box center [413, 106] width 100 height 221
drag, startPoint x: 402, startPoint y: 39, endPoint x: 415, endPoint y: 170, distance: 131.1
click at [415, 170] on div at bounding box center [413, 106] width 100 height 221
drag, startPoint x: 400, startPoint y: 39, endPoint x: 411, endPoint y: 198, distance: 159.7
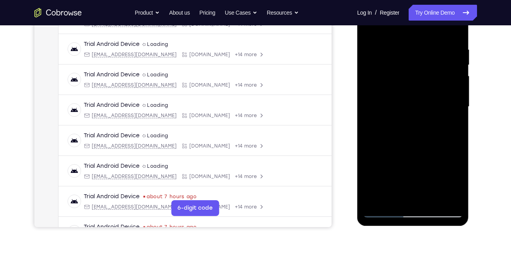
click at [411, 198] on div at bounding box center [413, 106] width 100 height 221
drag, startPoint x: 408, startPoint y: 159, endPoint x: 414, endPoint y: 126, distance: 33.7
click at [414, 126] on div at bounding box center [413, 106] width 100 height 221
drag, startPoint x: 407, startPoint y: 44, endPoint x: 407, endPoint y: 132, distance: 88.2
click at [407, 132] on div at bounding box center [413, 106] width 100 height 221
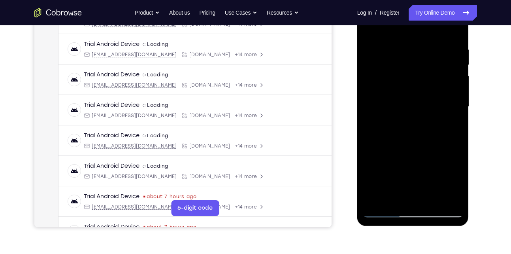
drag, startPoint x: 408, startPoint y: 99, endPoint x: 418, endPoint y: 162, distance: 63.6
click at [418, 162] on div at bounding box center [413, 106] width 100 height 221
drag, startPoint x: 418, startPoint y: 162, endPoint x: 418, endPoint y: 178, distance: 15.4
click at [418, 178] on div at bounding box center [413, 106] width 100 height 221
drag, startPoint x: 400, startPoint y: 36, endPoint x: 421, endPoint y: 21, distance: 25.6
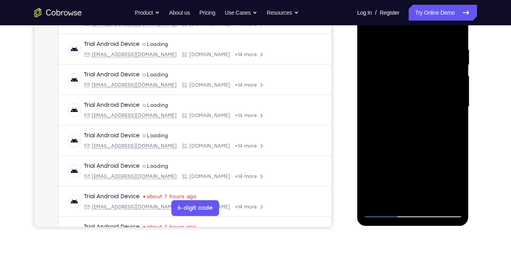
click at [421, 21] on div at bounding box center [413, 106] width 100 height 221
click at [372, 27] on div at bounding box center [413, 106] width 100 height 221
click at [414, 201] on div at bounding box center [413, 106] width 100 height 221
drag, startPoint x: 428, startPoint y: 136, endPoint x: 453, endPoint y: 30, distance: 108.8
click at [453, 30] on div at bounding box center [413, 106] width 100 height 221
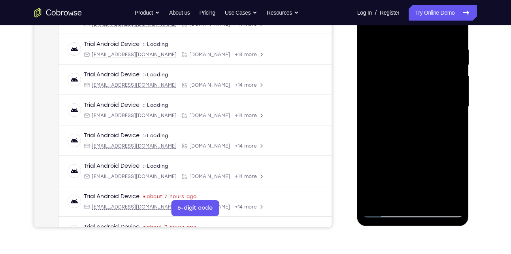
drag, startPoint x: 412, startPoint y: 141, endPoint x: 426, endPoint y: 41, distance: 101.5
click at [426, 41] on div at bounding box center [413, 106] width 100 height 221
drag, startPoint x: 412, startPoint y: 118, endPoint x: 434, endPoint y: 32, distance: 88.4
click at [434, 32] on div at bounding box center [413, 106] width 100 height 221
drag, startPoint x: 428, startPoint y: 133, endPoint x: 463, endPoint y: 40, distance: 98.8
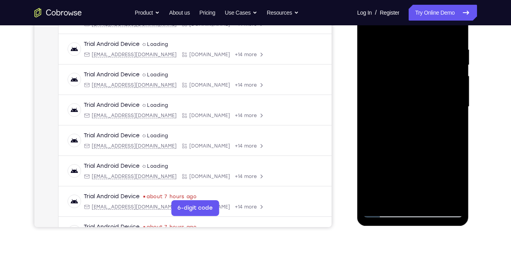
click at [463, 40] on div at bounding box center [413, 108] width 112 height 236
drag, startPoint x: 423, startPoint y: 147, endPoint x: 443, endPoint y: 30, distance: 118.7
click at [443, 30] on div at bounding box center [413, 106] width 100 height 221
drag, startPoint x: 428, startPoint y: 164, endPoint x: 434, endPoint y: 87, distance: 77.7
click at [434, 87] on div at bounding box center [413, 106] width 100 height 221
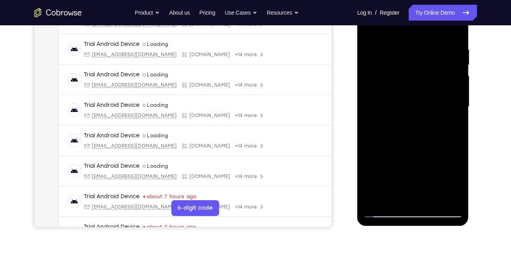
drag, startPoint x: 428, startPoint y: 158, endPoint x: 449, endPoint y: 35, distance: 124.7
click at [449, 35] on div at bounding box center [413, 106] width 100 height 221
drag, startPoint x: 429, startPoint y: 146, endPoint x: 447, endPoint y: 2, distance: 145.8
click at [447, 2] on div at bounding box center [413, 106] width 100 height 221
drag, startPoint x: 429, startPoint y: 168, endPoint x: 455, endPoint y: 31, distance: 139.3
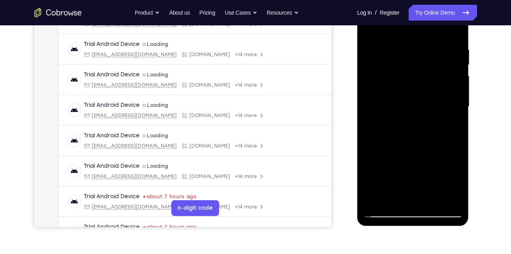
click at [455, 31] on div at bounding box center [413, 106] width 100 height 221
drag, startPoint x: 426, startPoint y: 153, endPoint x: 436, endPoint y: 15, distance: 138.4
click at [436, 15] on div at bounding box center [413, 106] width 100 height 221
drag, startPoint x: 416, startPoint y: 89, endPoint x: 453, endPoint y: -14, distance: 109.7
click at [453, 0] on html "Online web based iOS Simulators and Android Emulators. Run iPhone, iPad, Mobile…" at bounding box center [413, 108] width 113 height 237
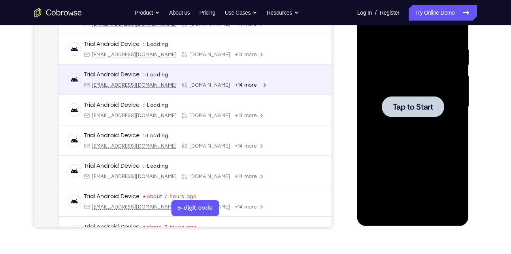
scroll to position [0, 0]
